Goal: Find specific page/section: Find specific page/section

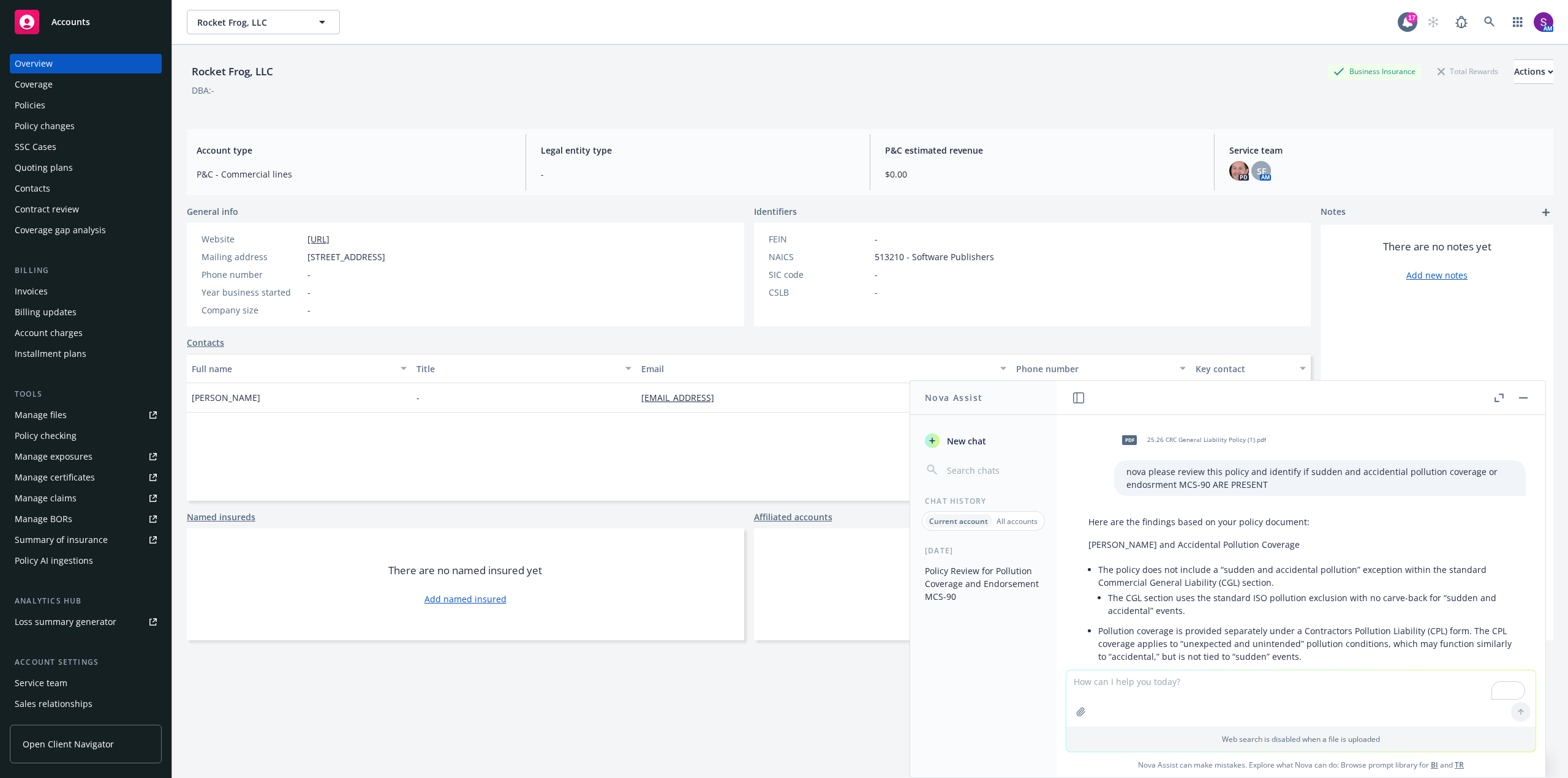
scroll to position [306, 0]
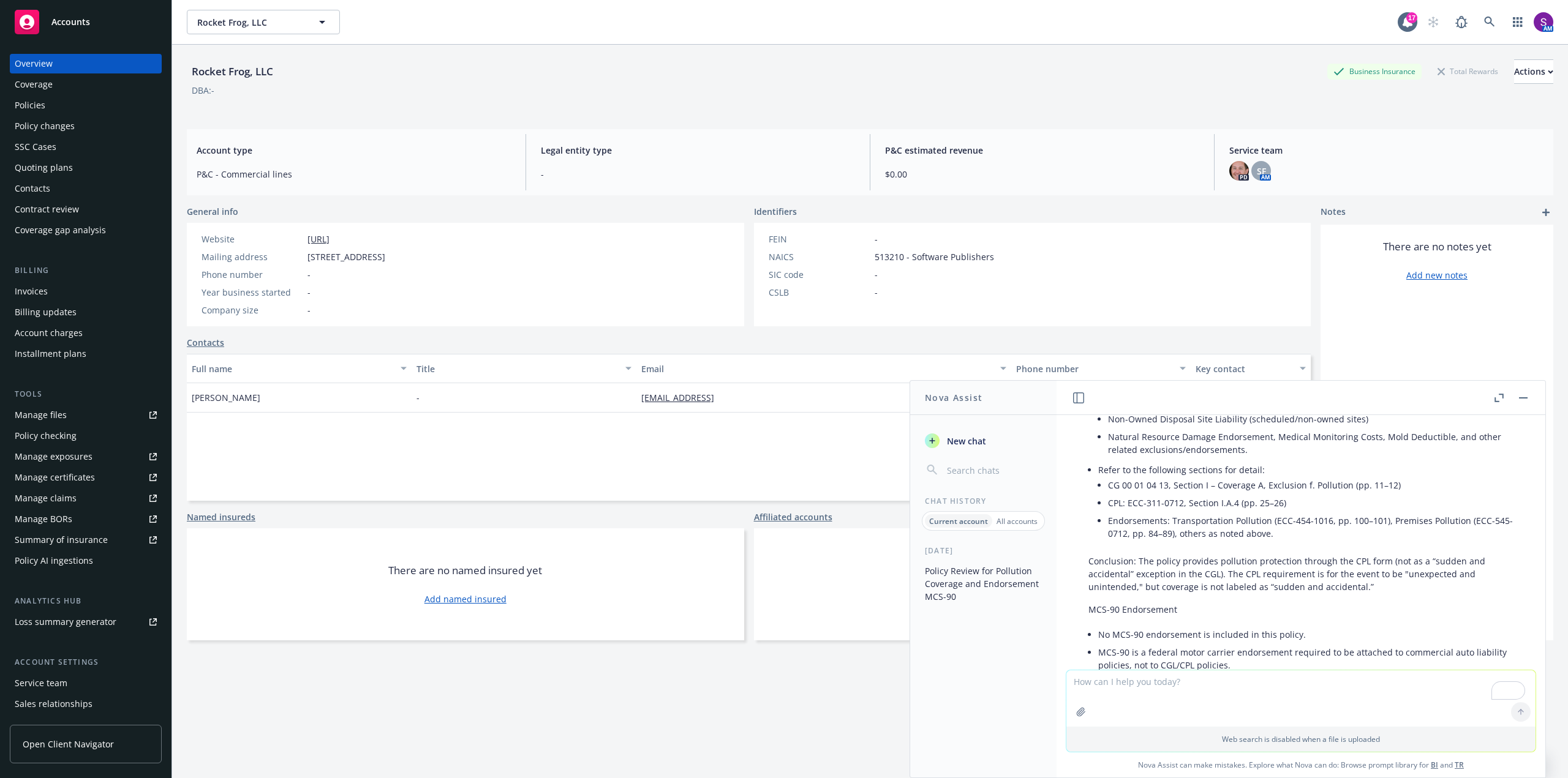
click at [86, 738] on span "Open Client Navigator" at bounding box center [69, 744] width 92 height 13
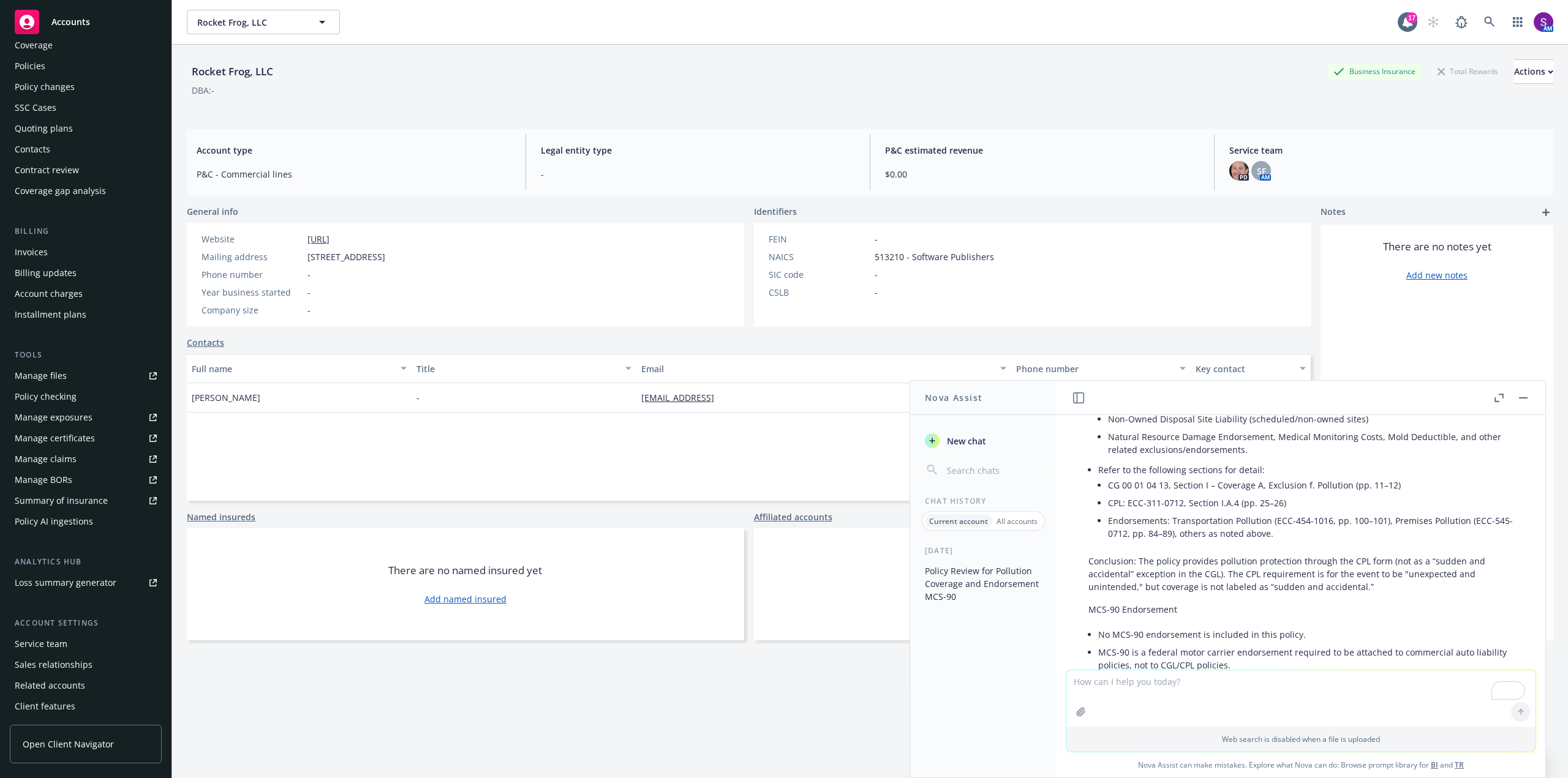
scroll to position [61, 0]
click at [1524, 399] on button "button" at bounding box center [1524, 398] width 15 height 15
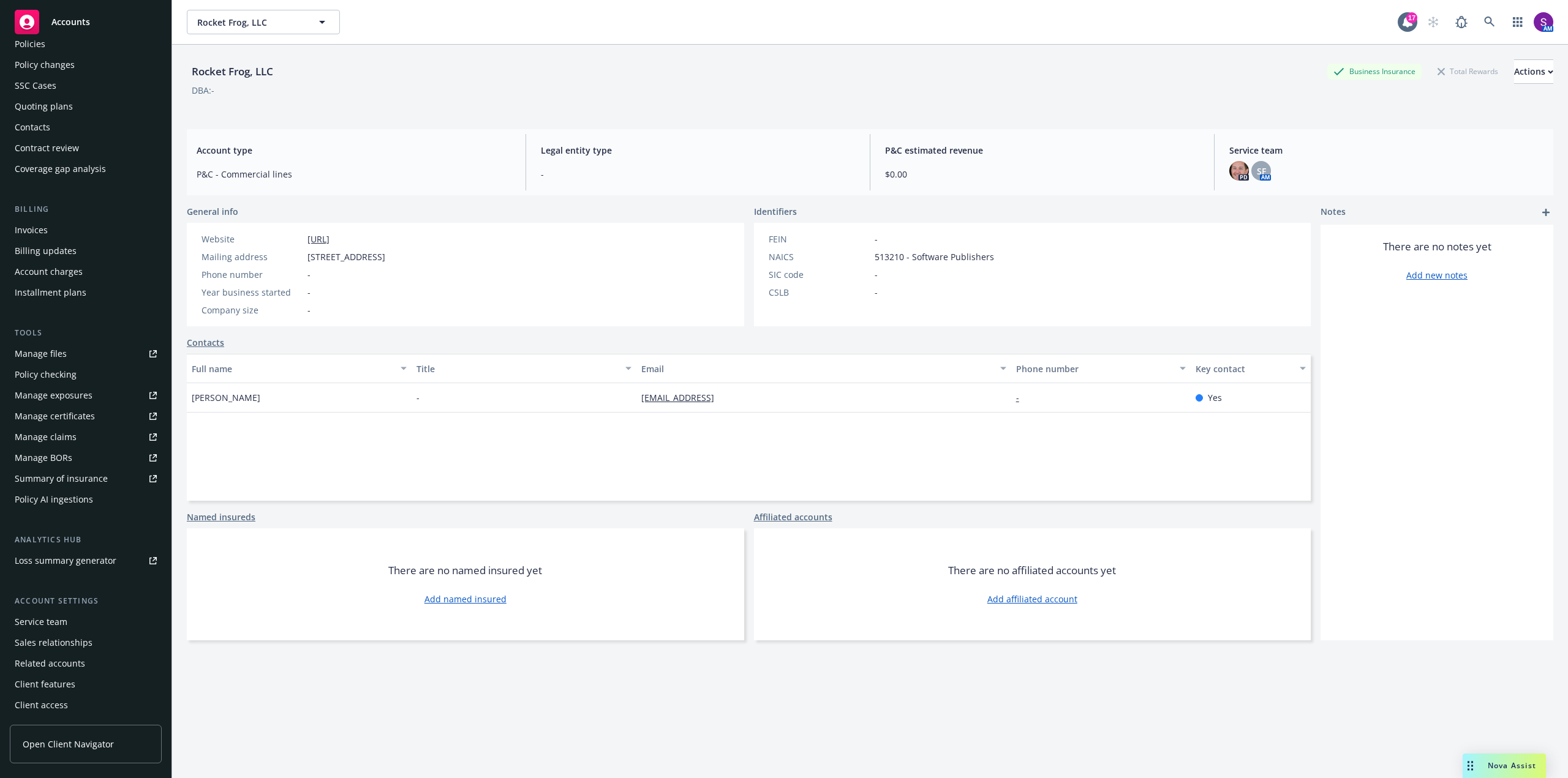
scroll to position [0, 0]
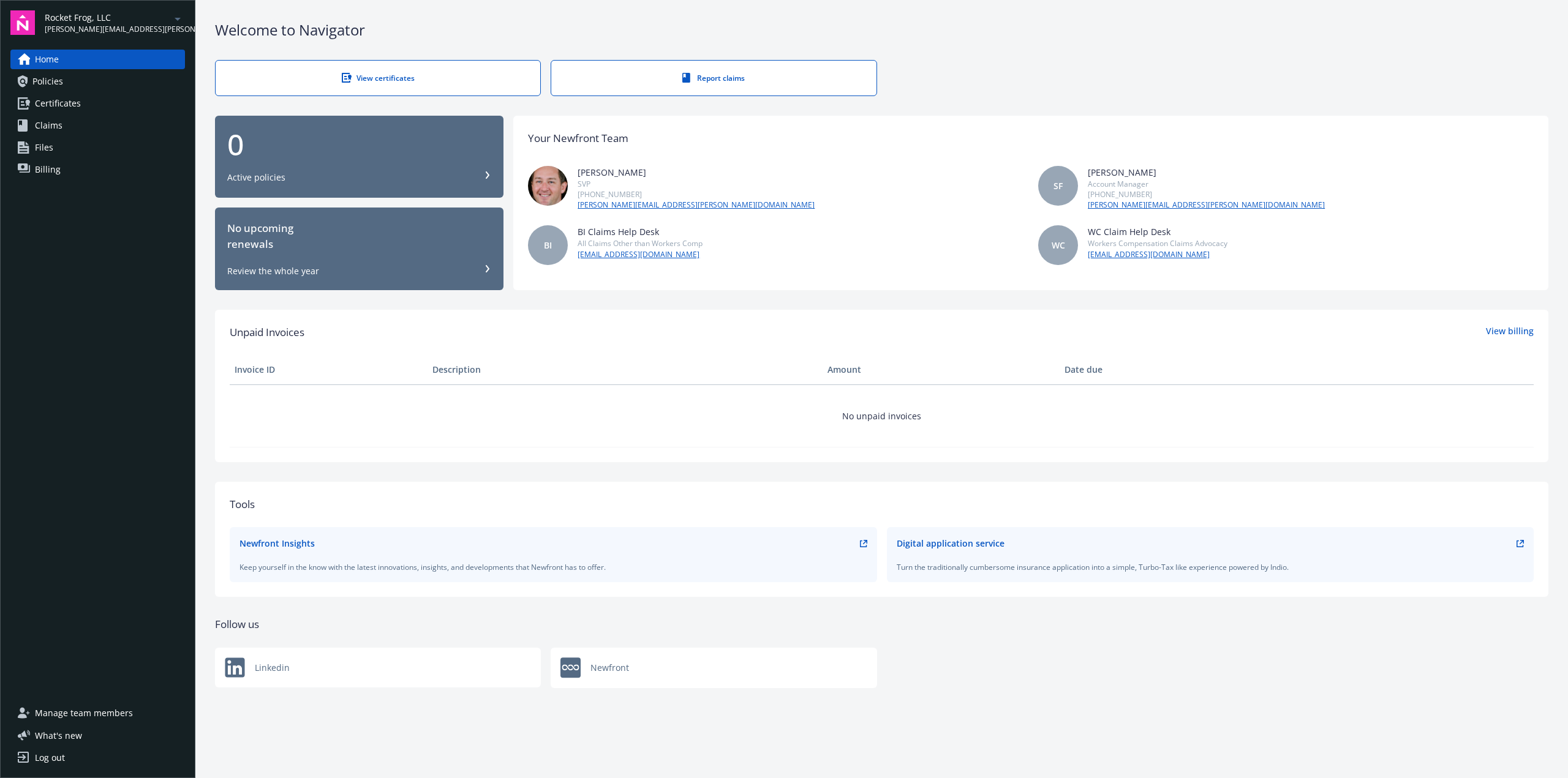
click at [77, 97] on span "Certificates" at bounding box center [58, 104] width 46 height 20
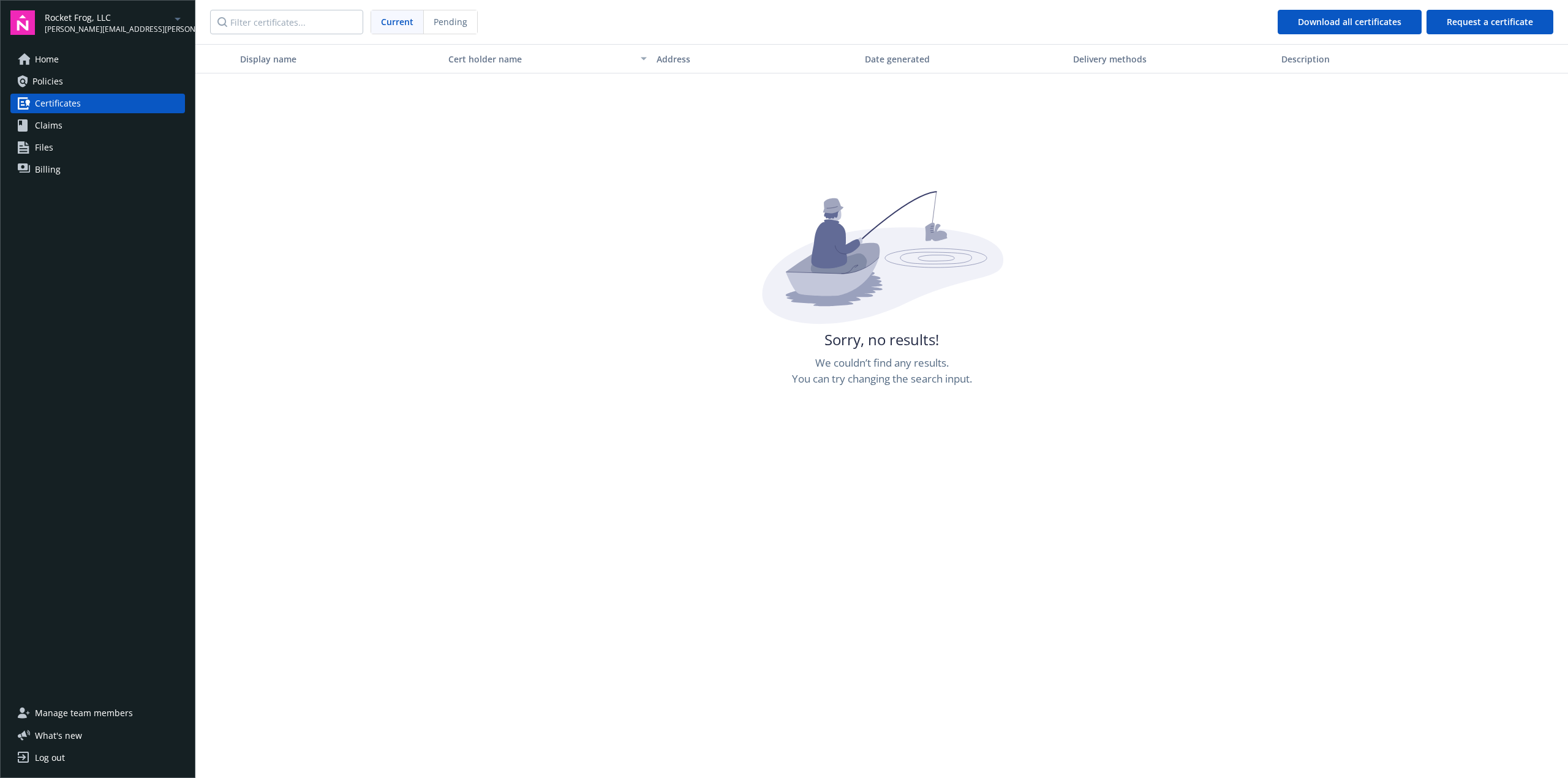
click at [62, 61] on link "Home" at bounding box center [97, 60] width 174 height 20
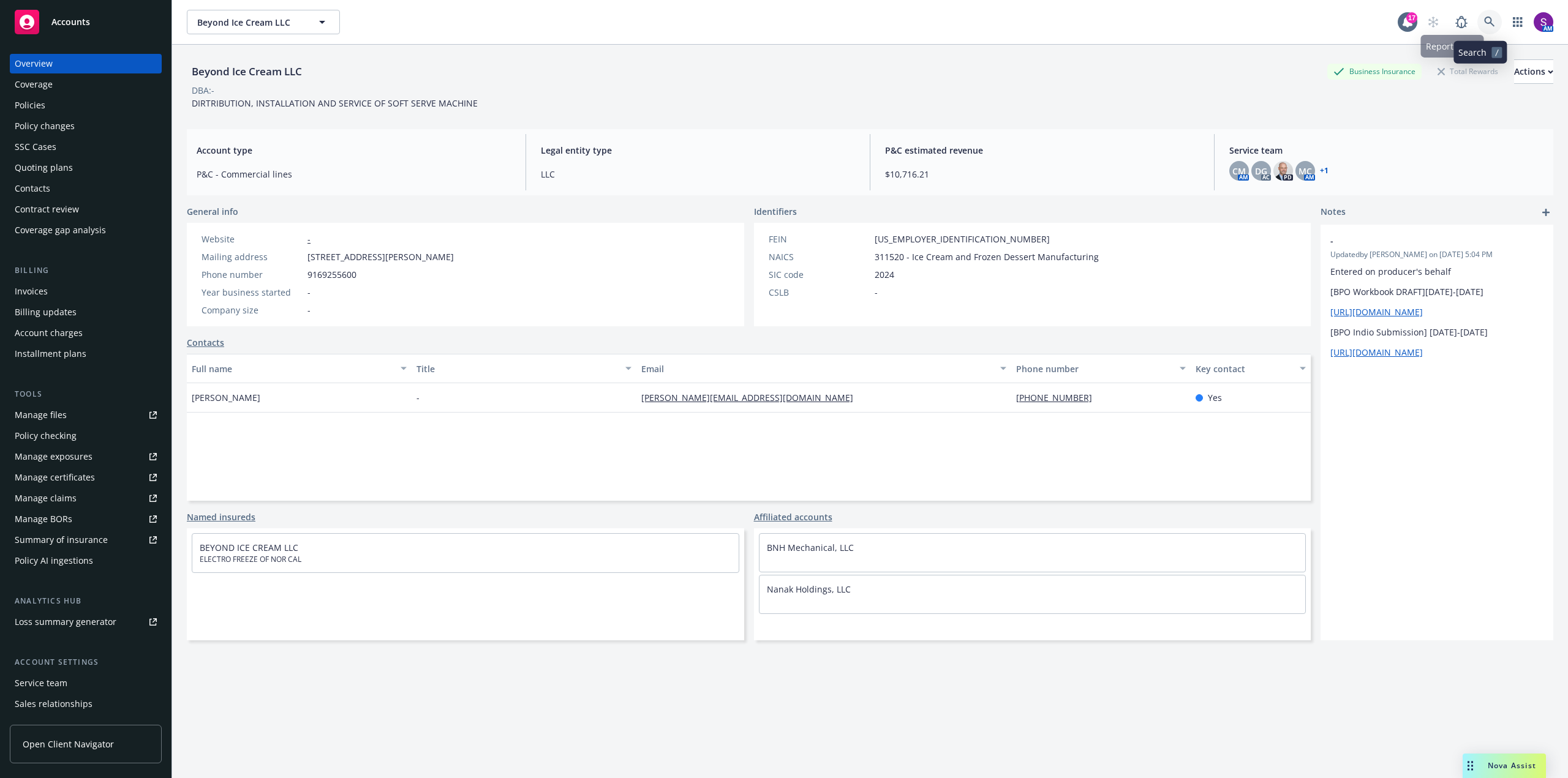
click at [1485, 16] on icon at bounding box center [1489, 21] width 11 height 11
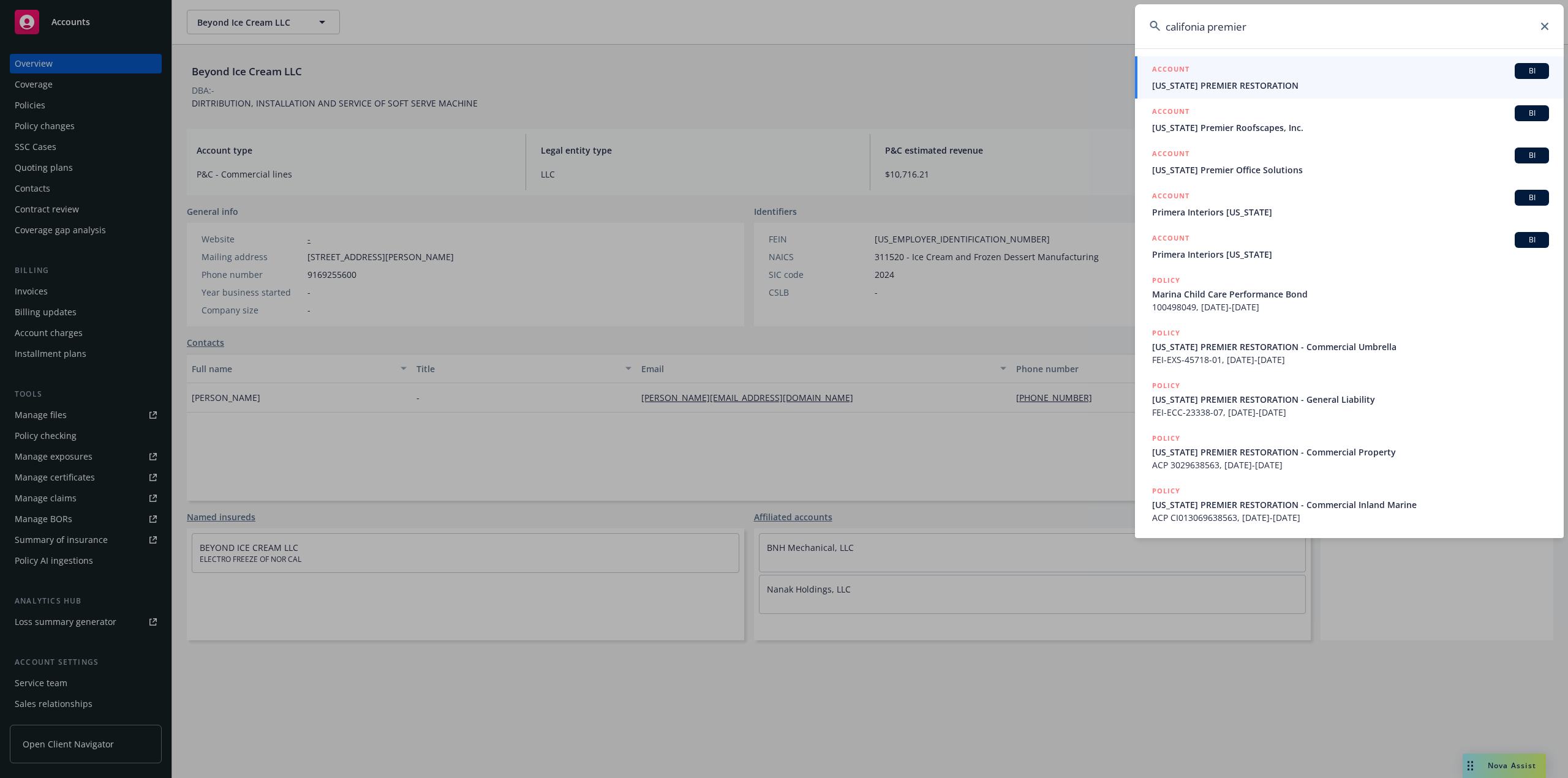
type input "califonia premier"
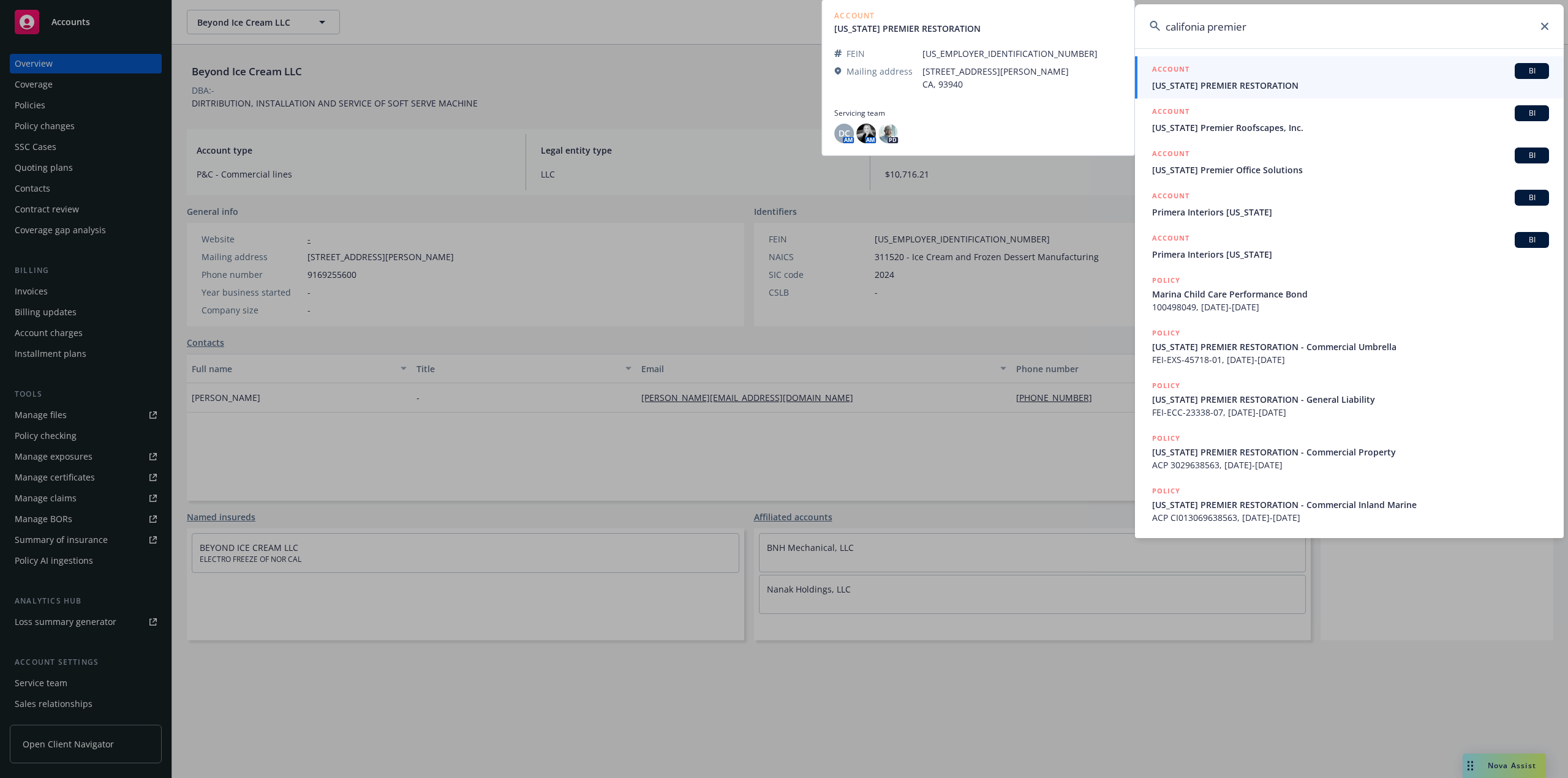
click at [1240, 82] on span "CALIFORNIA PREMIER RESTORATION" at bounding box center [1350, 86] width 397 height 13
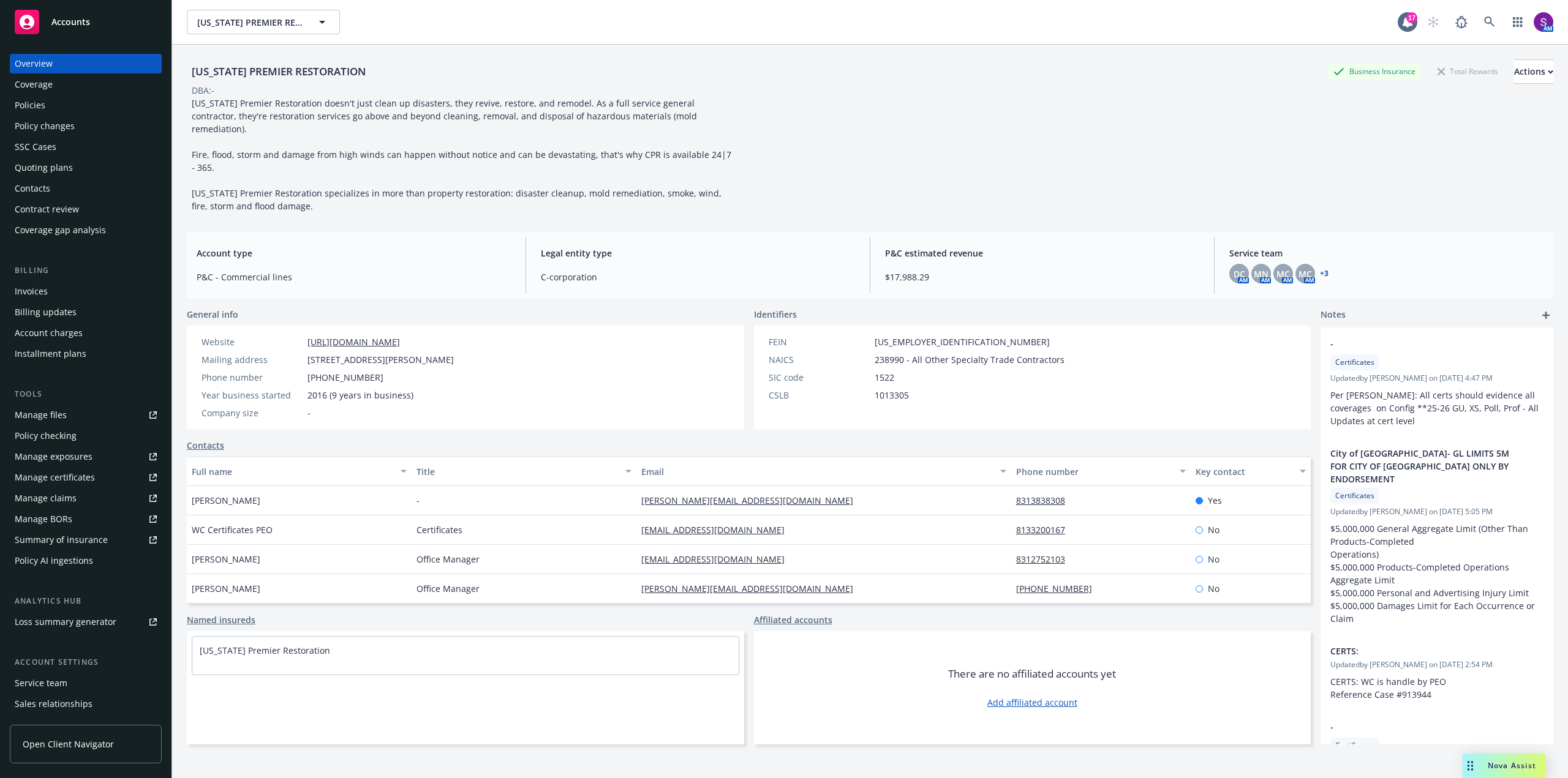
click at [79, 111] on div "Policies" at bounding box center [86, 106] width 142 height 20
